Goal: Navigation & Orientation: Find specific page/section

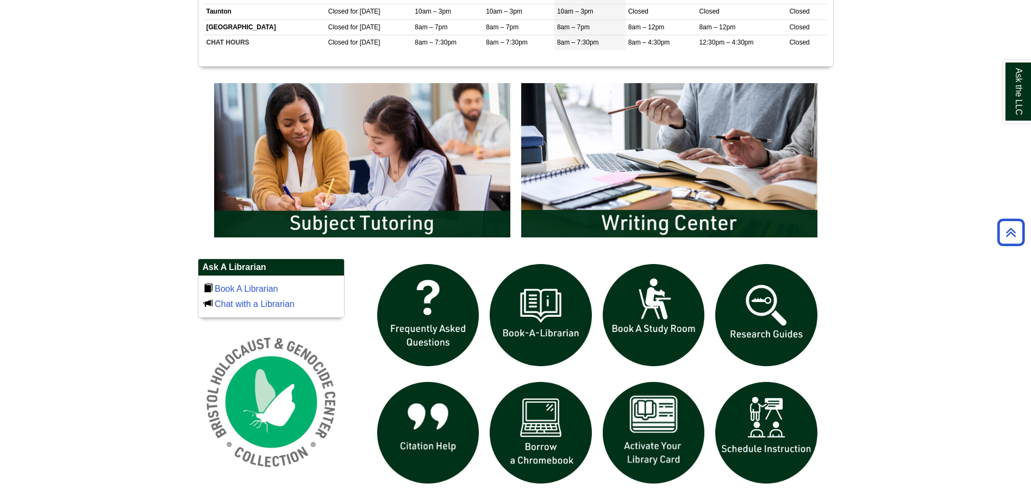
scroll to position [652, 0]
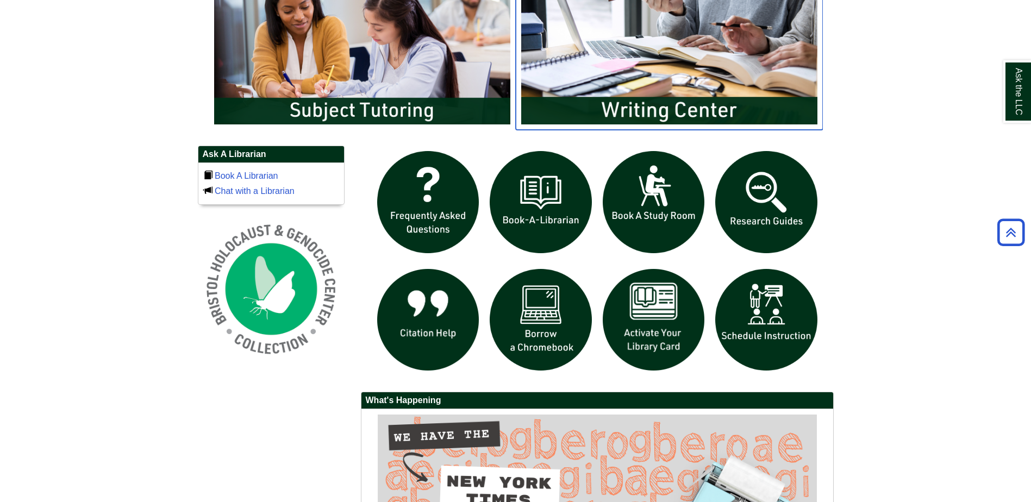
click at [701, 92] on img "slideshow" at bounding box center [669, 47] width 307 height 165
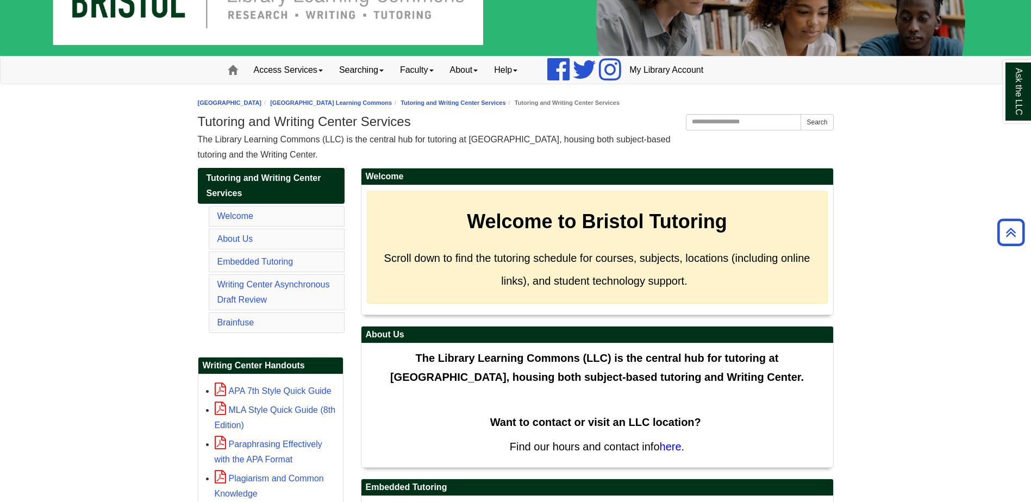
scroll to position [46, 0]
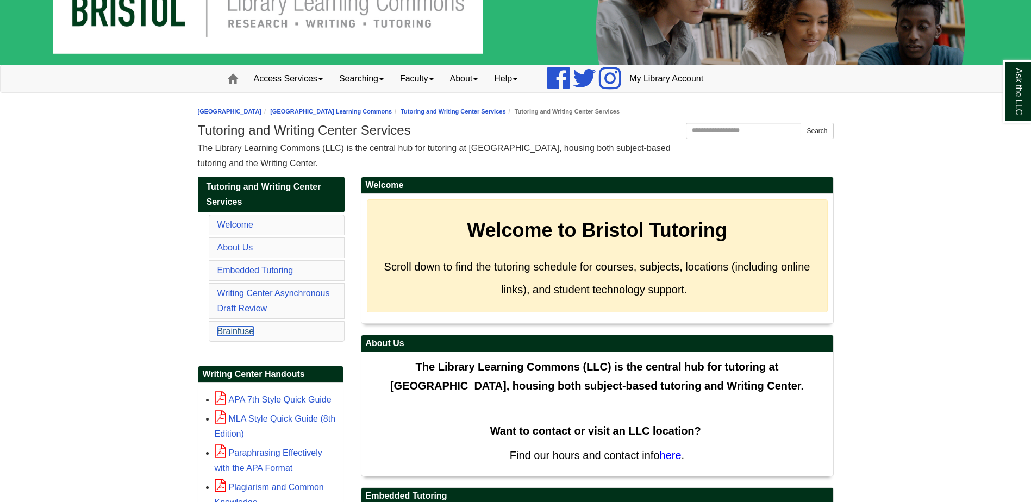
click at [244, 330] on link "Brainfuse" at bounding box center [235, 331] width 37 height 9
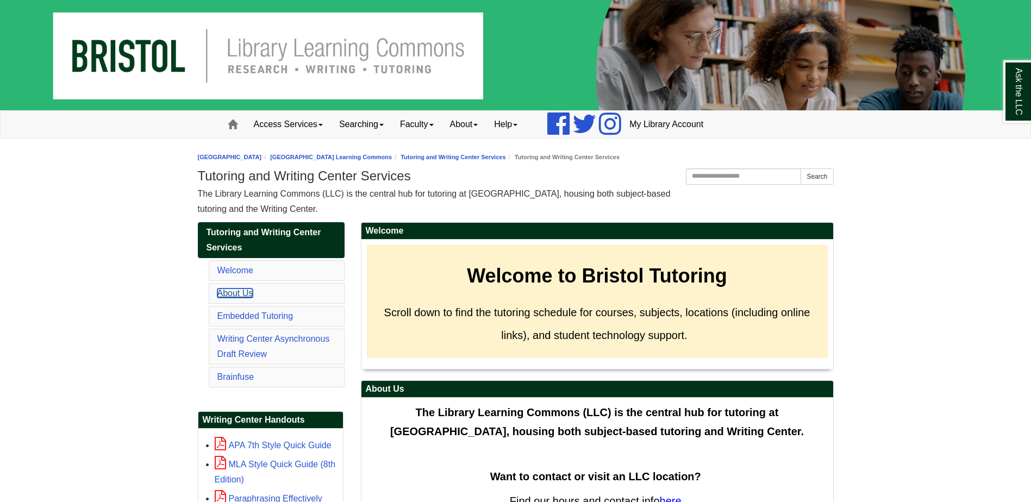
click at [229, 296] on link "About Us" at bounding box center [235, 292] width 36 height 9
click at [378, 125] on link "Searching" at bounding box center [361, 124] width 61 height 27
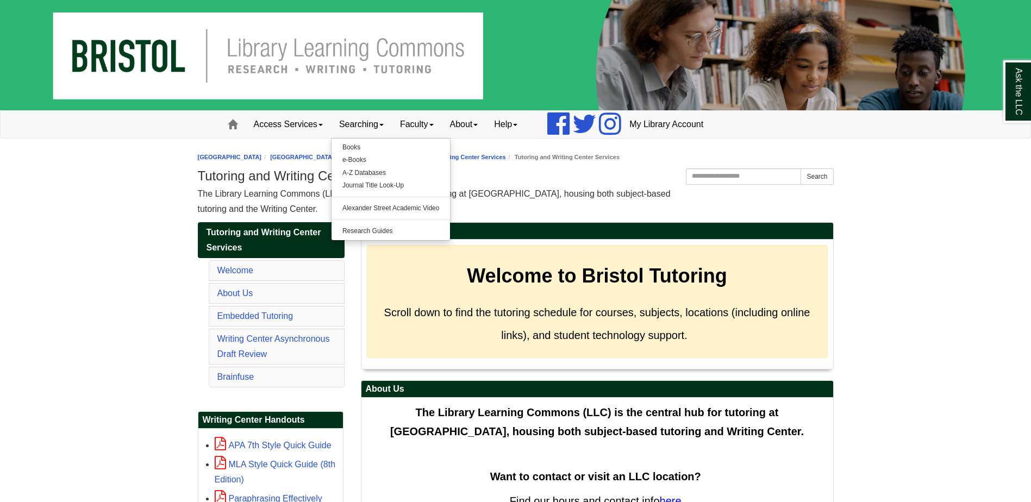
click at [682, 177] on div "Search the Website Search" at bounding box center [755, 177] width 156 height 19
